Goal: Browse casually: Explore the website without a specific task or goal

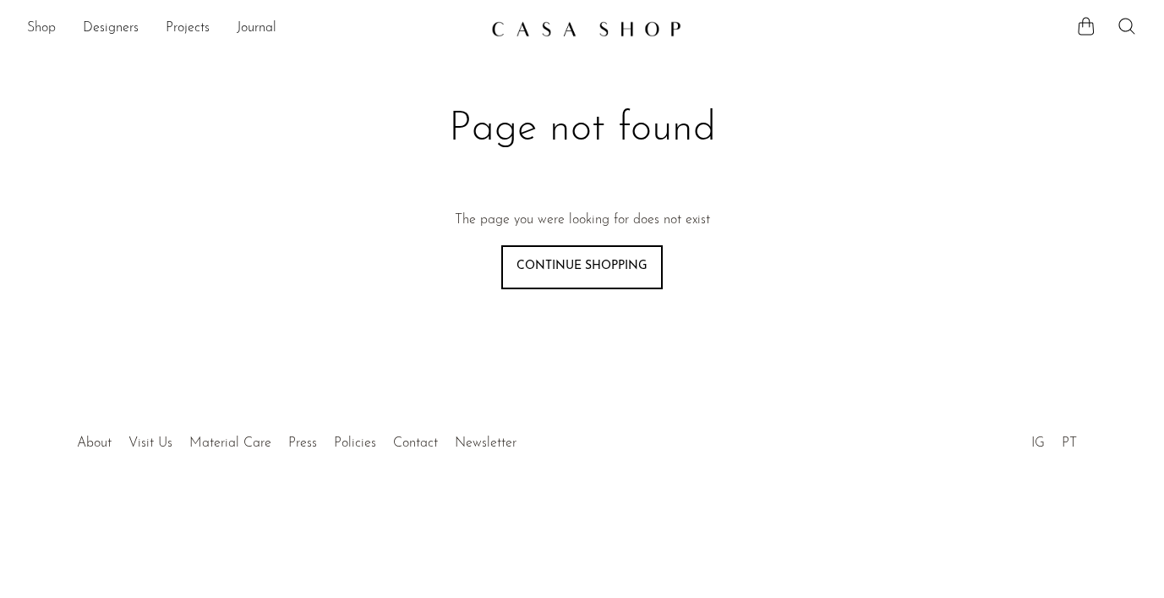
click at [37, 22] on link "Shop" at bounding box center [41, 29] width 29 height 22
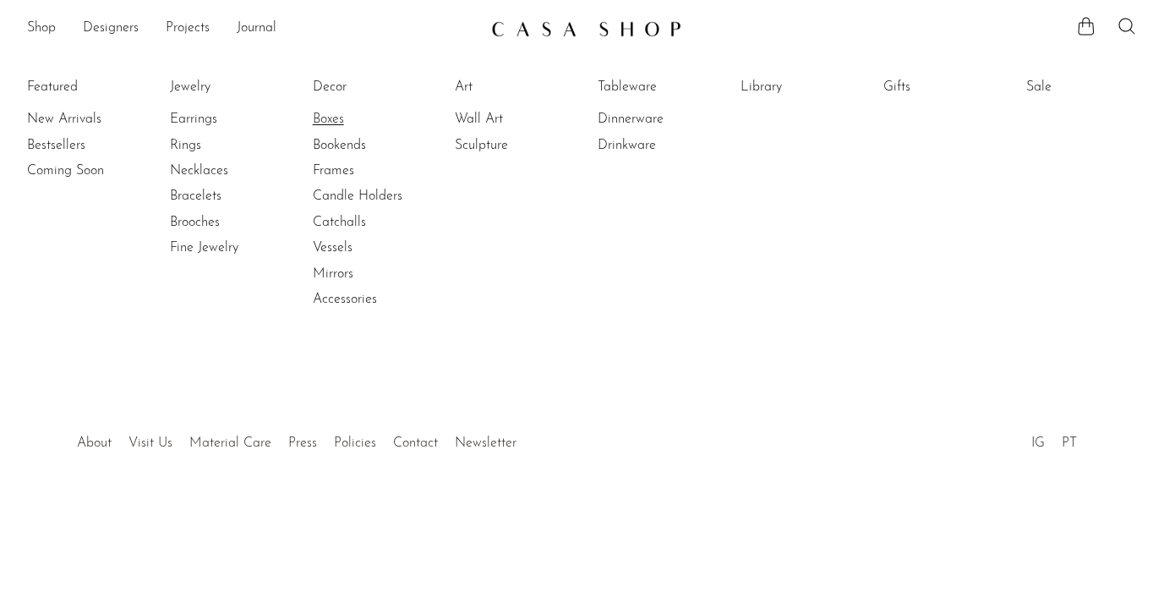
click at [319, 121] on link "Boxes" at bounding box center [376, 119] width 127 height 19
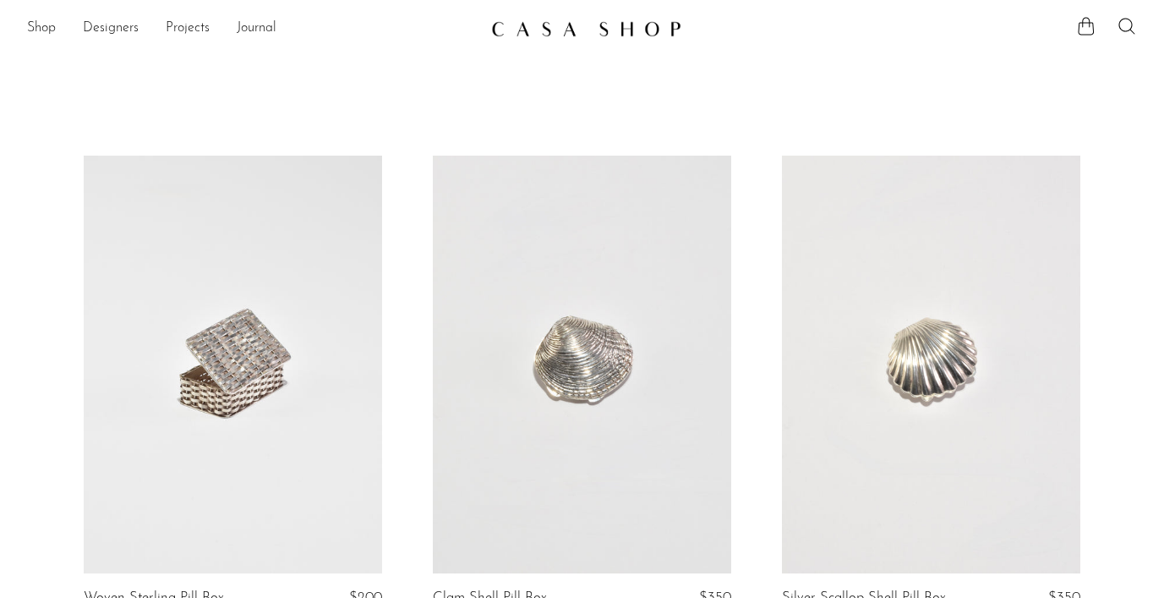
click at [20, 29] on div "Shop Featured New Arrivals Bestsellers Coming Soon Jewelry Jewelry All Earrings…" at bounding box center [582, 29] width 1164 height 30
click at [41, 29] on link "Shop" at bounding box center [41, 29] width 29 height 22
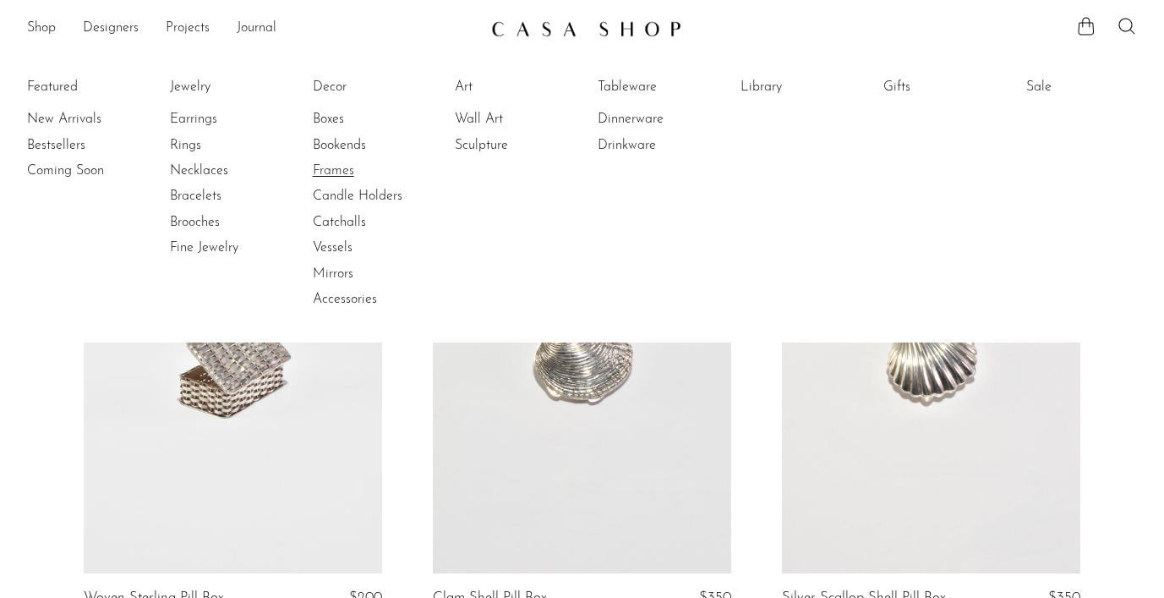
click at [345, 167] on link "Frames" at bounding box center [376, 170] width 127 height 19
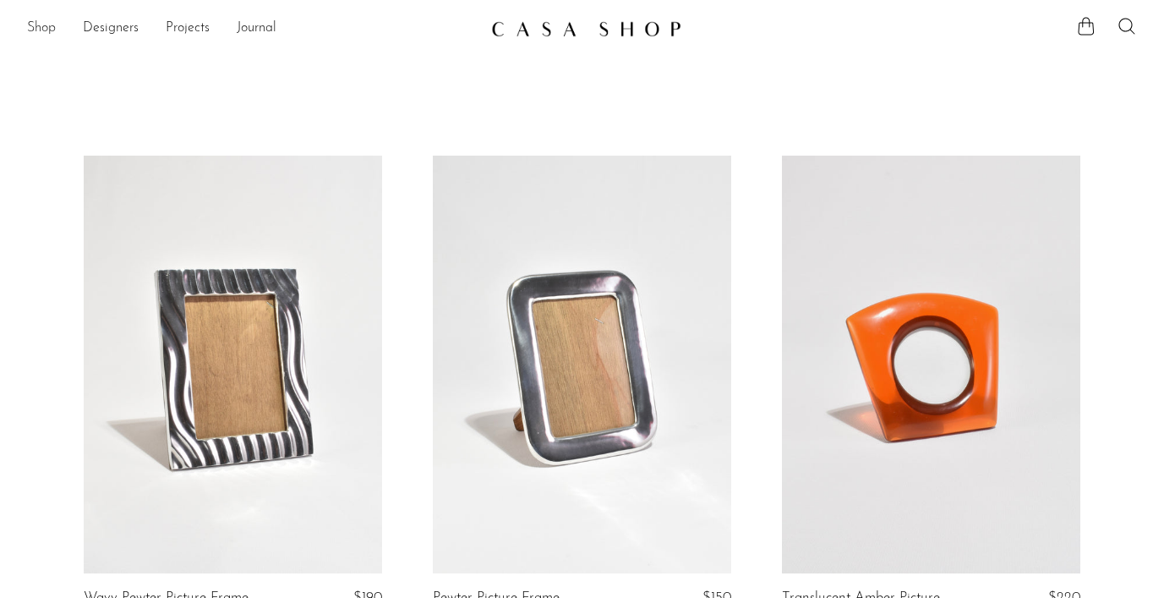
click at [54, 25] on link "Shop" at bounding box center [41, 29] width 29 height 22
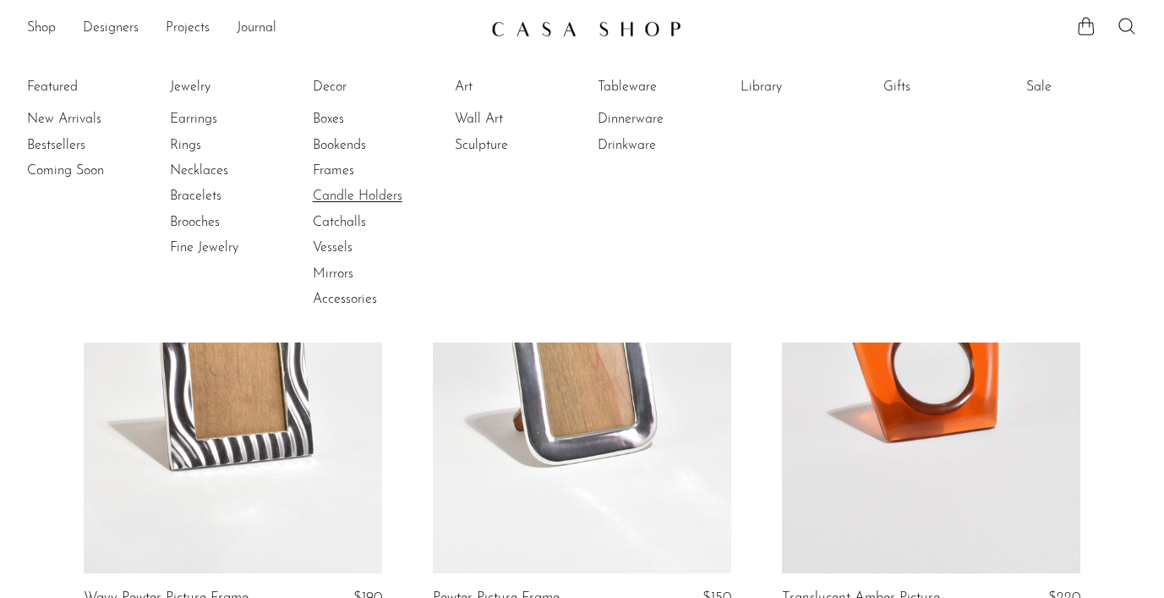
click at [337, 190] on link "Candle Holders" at bounding box center [376, 196] width 127 height 19
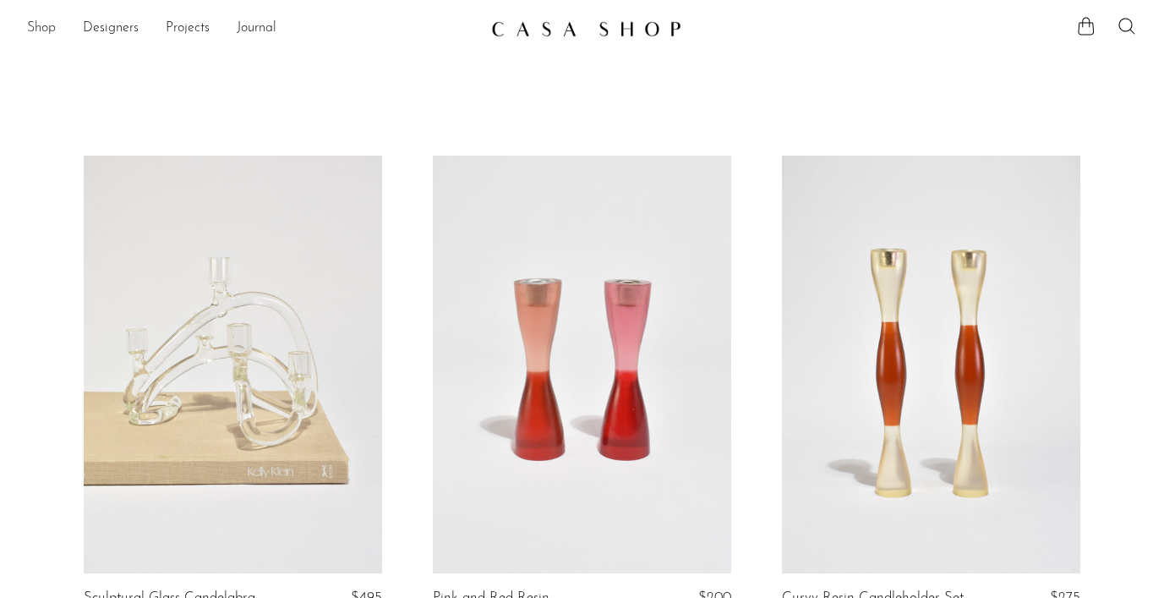
click at [52, 24] on link "Shop" at bounding box center [41, 29] width 29 height 22
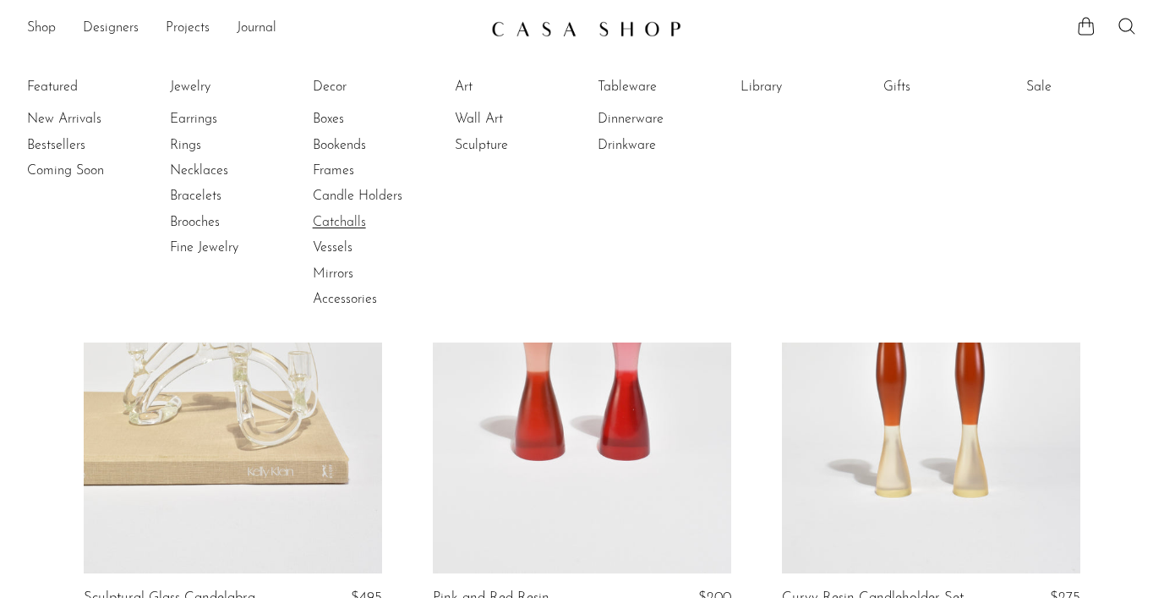
click at [344, 213] on link "Catchalls" at bounding box center [376, 222] width 127 height 19
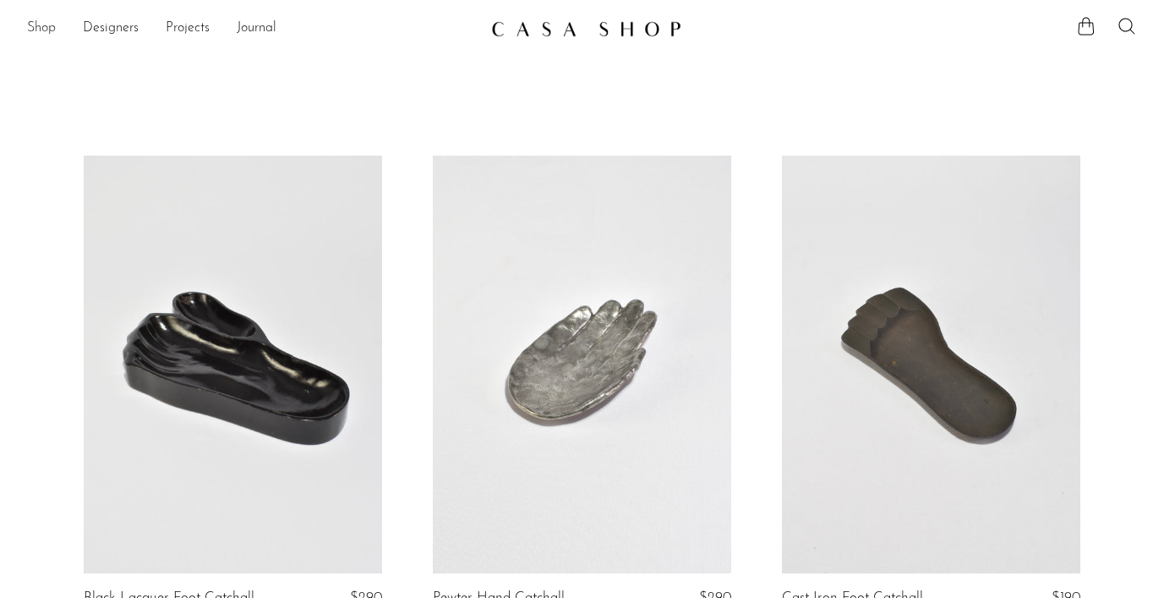
click at [46, 28] on link "Shop" at bounding box center [41, 29] width 29 height 22
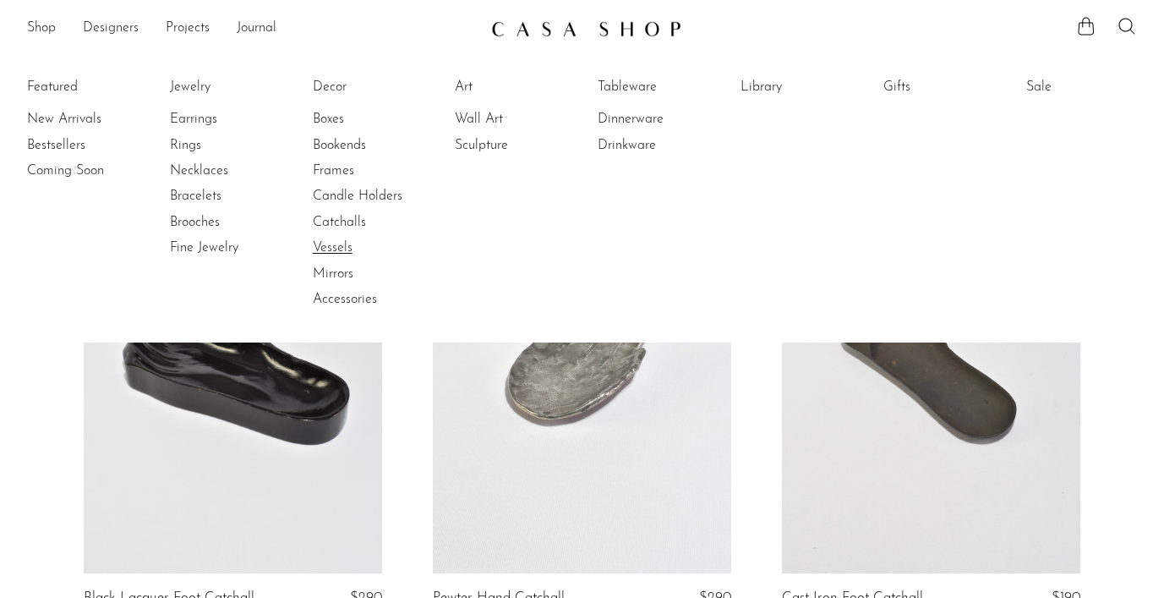
click at [340, 241] on link "Vessels" at bounding box center [376, 247] width 127 height 19
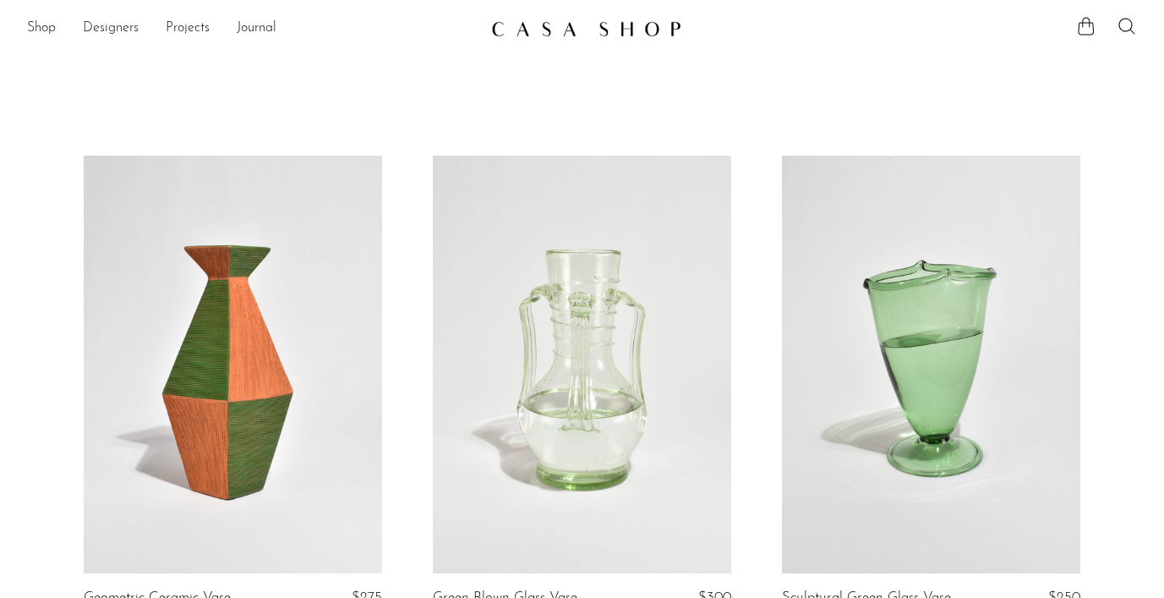
click at [27, 24] on link "Shop" at bounding box center [41, 29] width 29 height 22
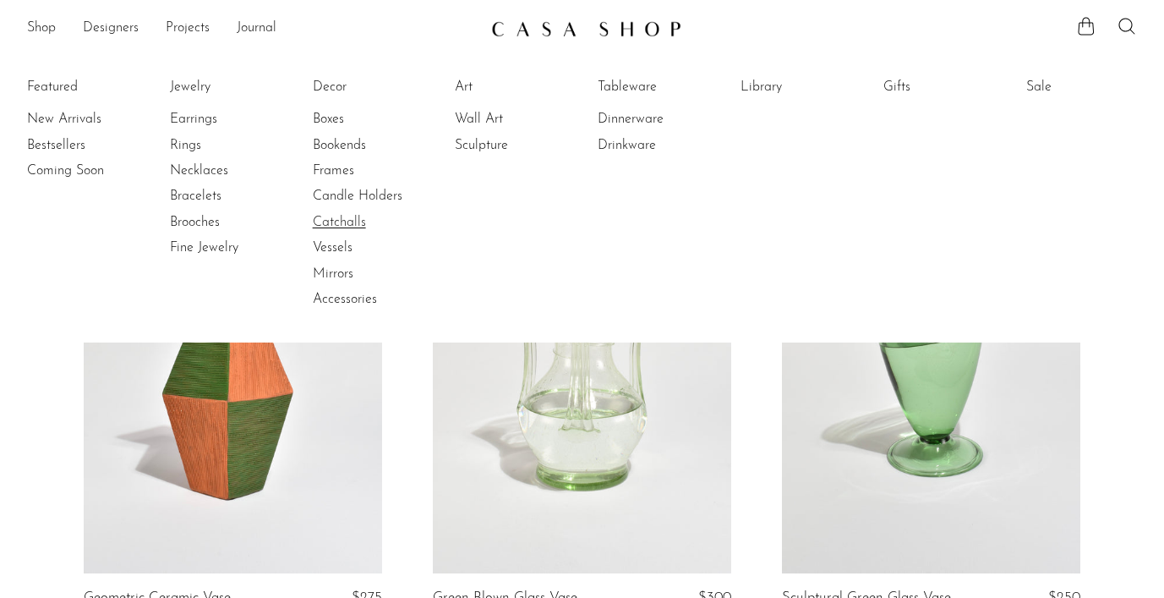
click at [351, 222] on link "Catchalls" at bounding box center [376, 222] width 127 height 19
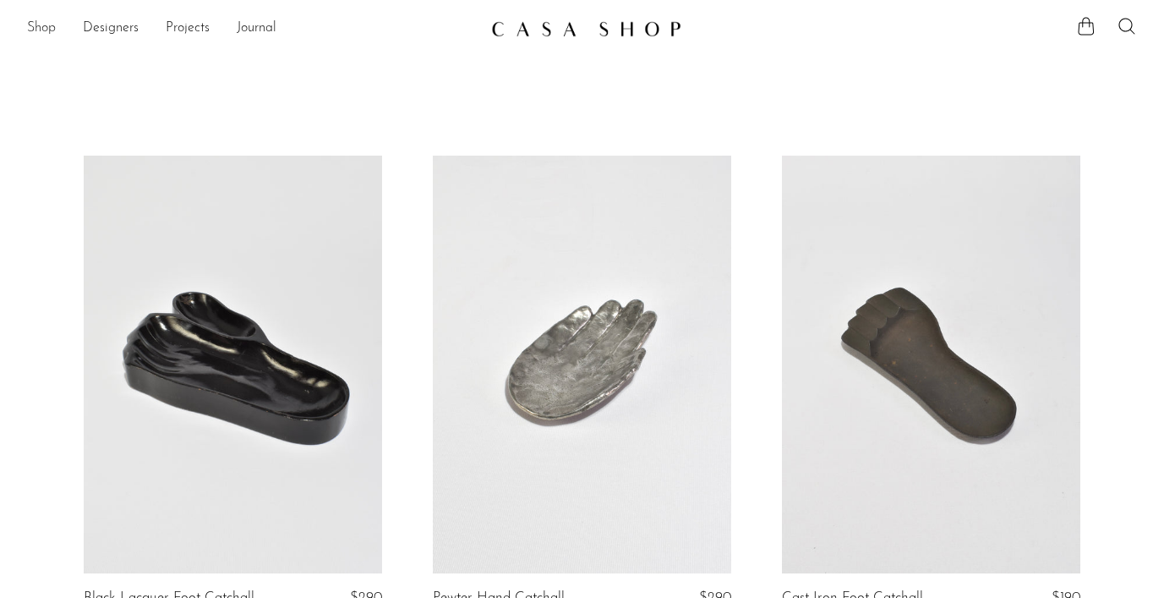
click at [48, 30] on link "Shop" at bounding box center [41, 29] width 29 height 22
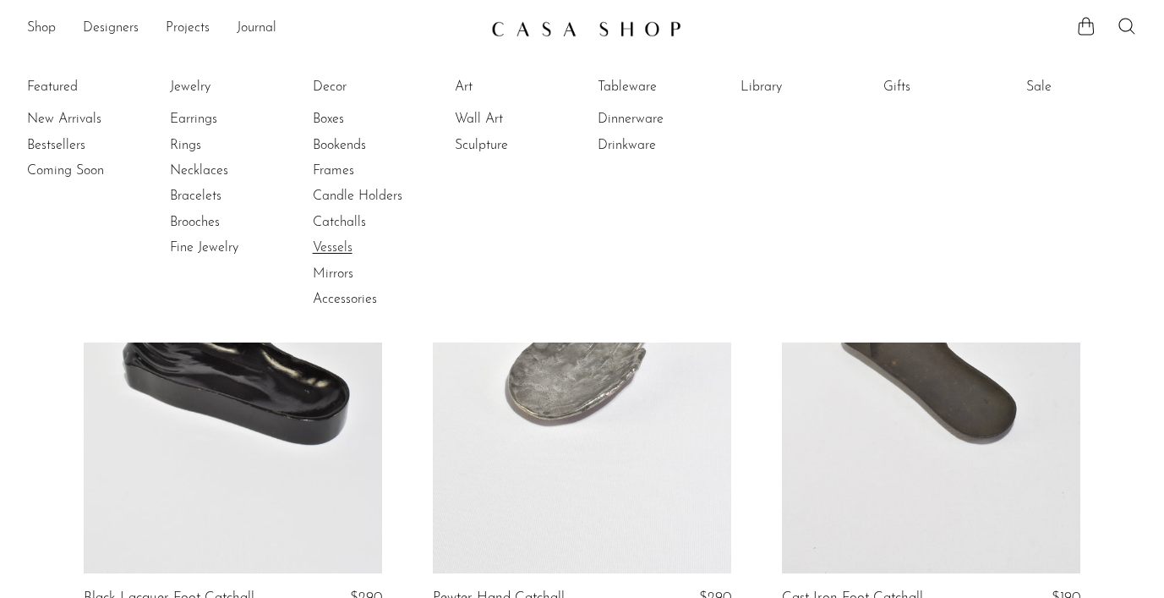
click at [337, 252] on link "Vessels" at bounding box center [376, 247] width 127 height 19
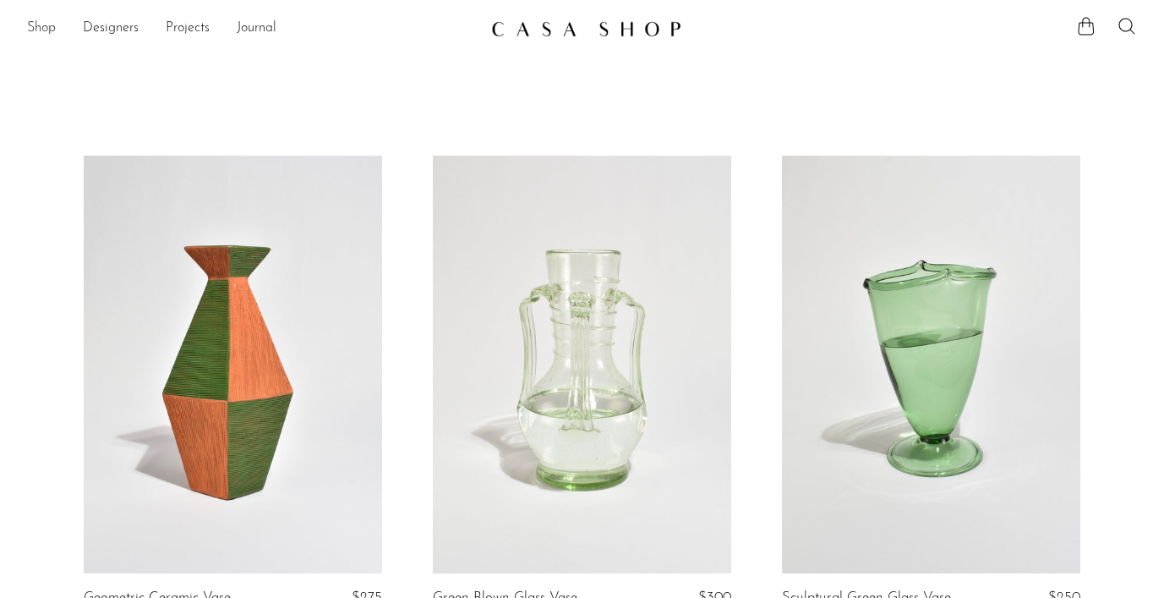
click at [32, 30] on link "Shop" at bounding box center [41, 29] width 29 height 22
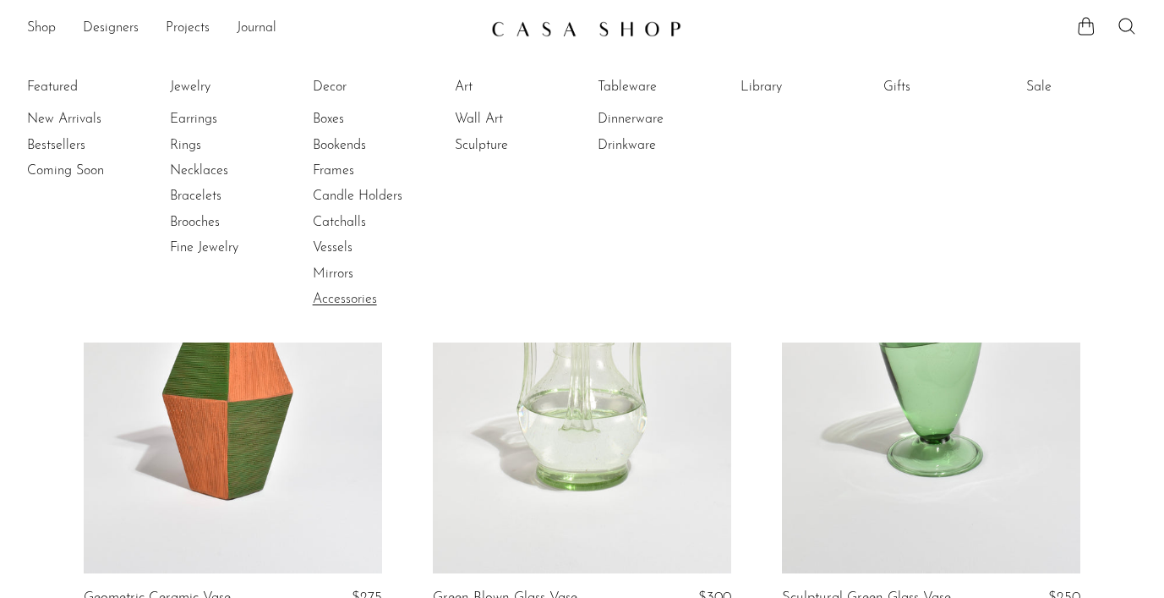
click at [360, 300] on link "Accessories" at bounding box center [376, 299] width 127 height 19
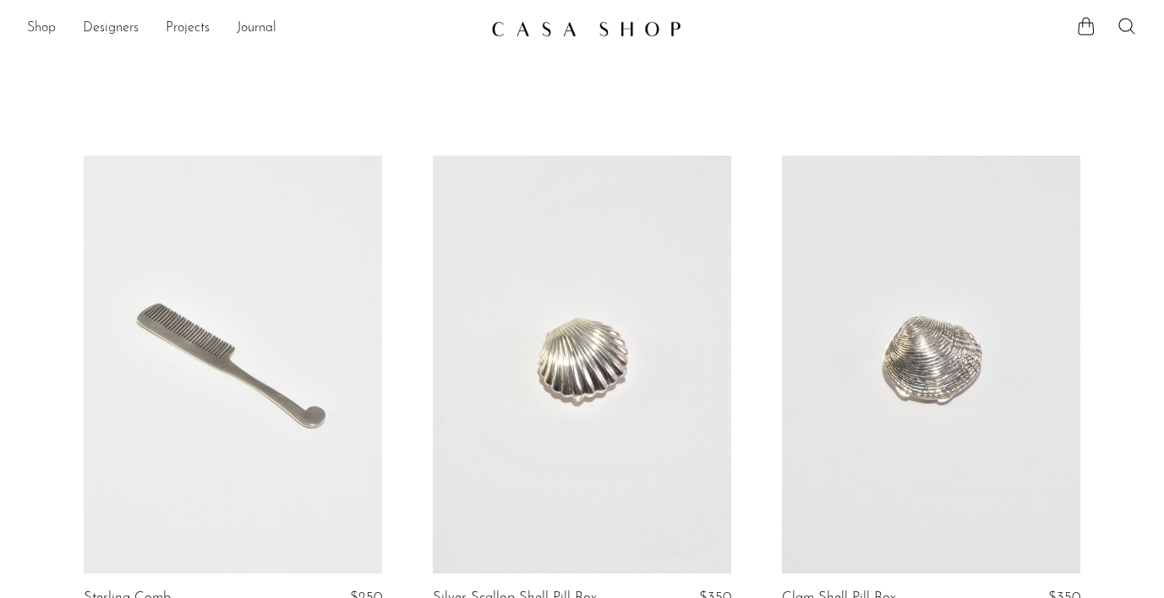
click at [41, 31] on link "Shop" at bounding box center [41, 29] width 29 height 22
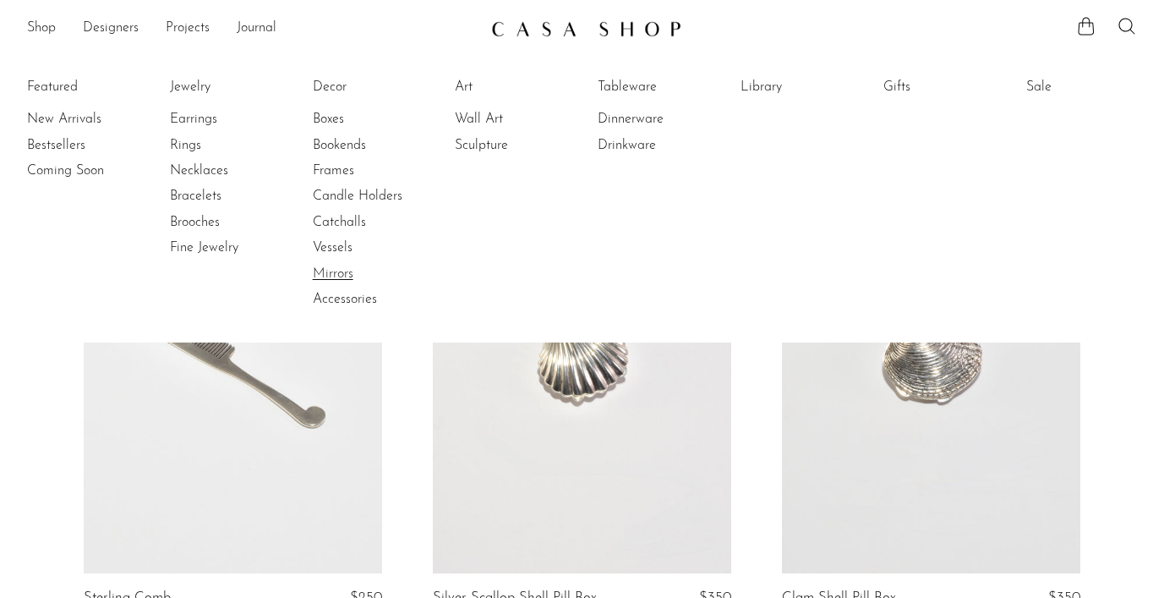
click at [335, 266] on link "Mirrors" at bounding box center [376, 274] width 127 height 19
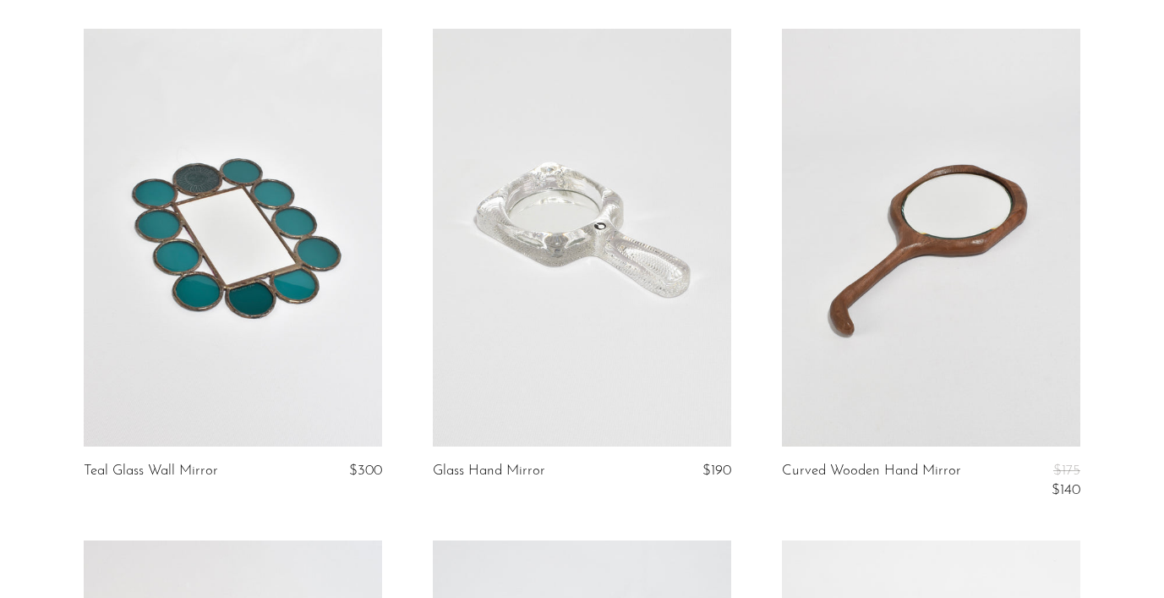
scroll to position [24, 0]
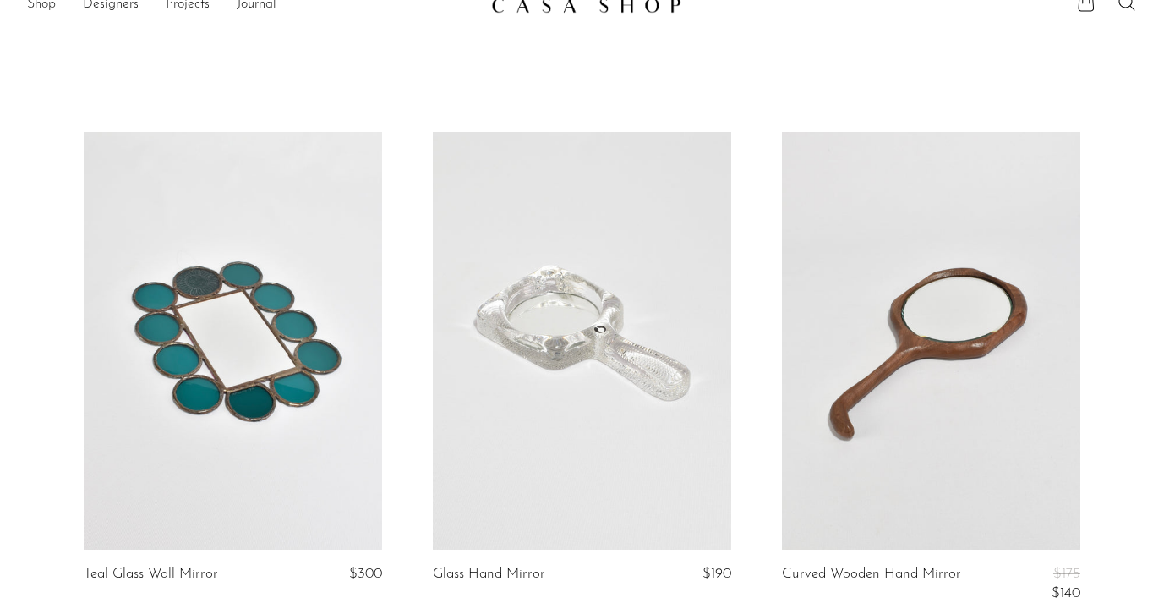
click at [32, 3] on link "Shop" at bounding box center [41, 5] width 29 height 22
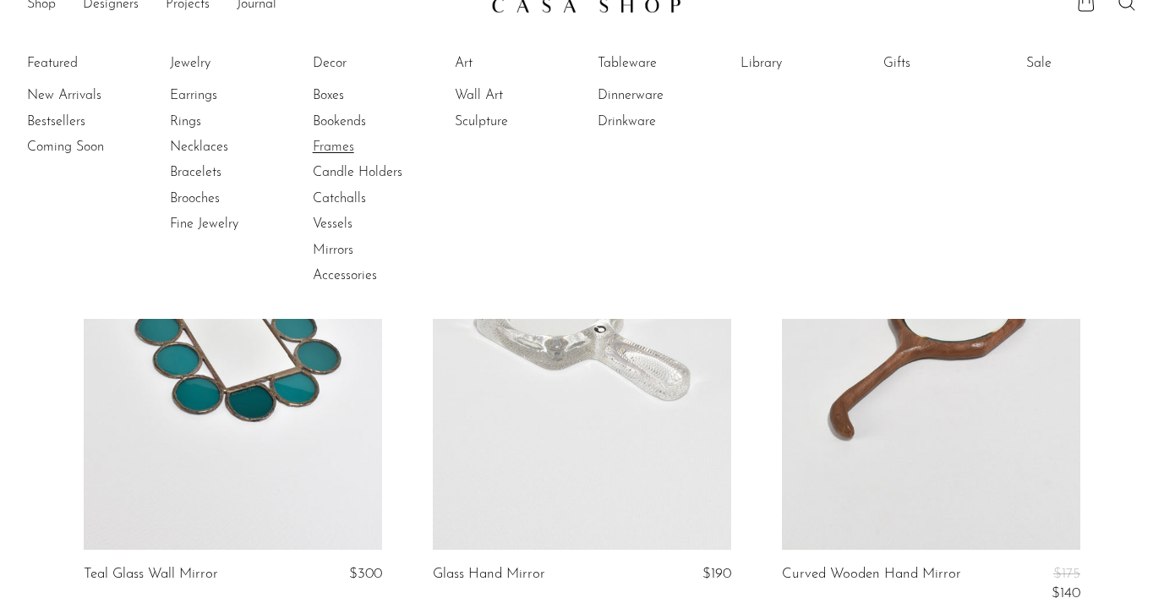
click at [326, 145] on link "Frames" at bounding box center [376, 147] width 127 height 19
